Goal: Task Accomplishment & Management: Use online tool/utility

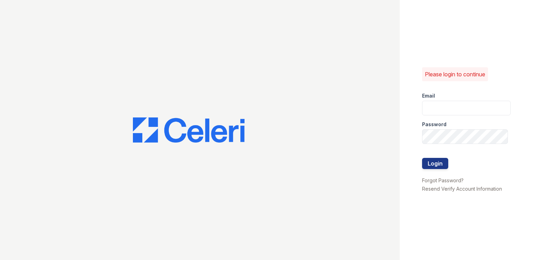
type input "[EMAIL_ADDRESS][DOMAIN_NAME]"
click at [422, 158] on button "Login" at bounding box center [435, 163] width 26 height 11
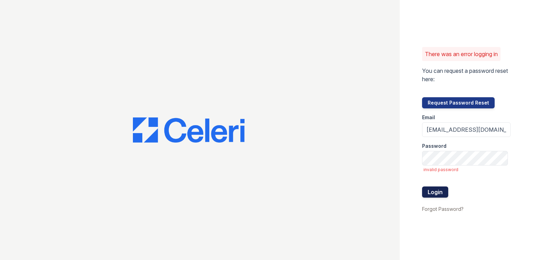
click at [438, 191] on button "Login" at bounding box center [435, 192] width 26 height 11
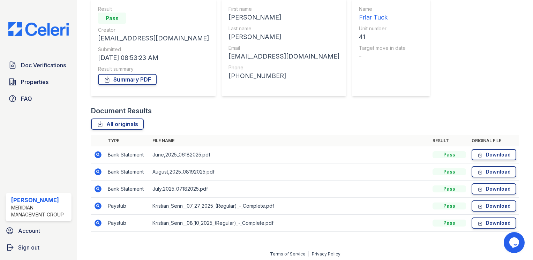
scroll to position [87, 0]
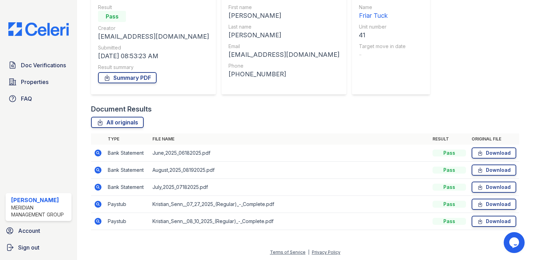
click at [99, 205] on icon at bounding box center [98, 204] width 8 height 8
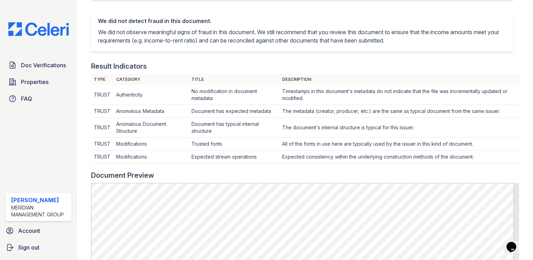
scroll to position [174, 0]
